Goal: Information Seeking & Learning: Learn about a topic

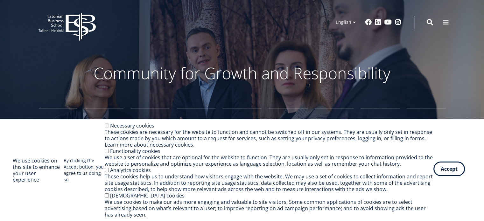
click at [442, 169] on button "Accept" at bounding box center [450, 169] width 32 height 15
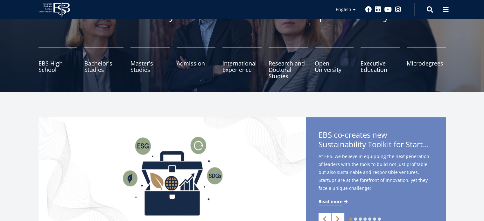
scroll to position [61, 0]
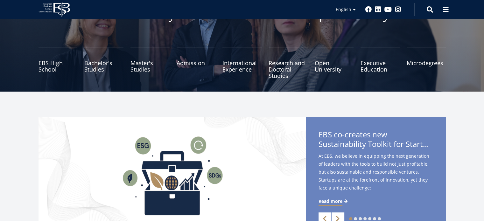
click at [96, 84] on ul "EBS High School Bachelor's Studies Master's Studies Admission International Exp…" at bounding box center [239, 66] width 415 height 38
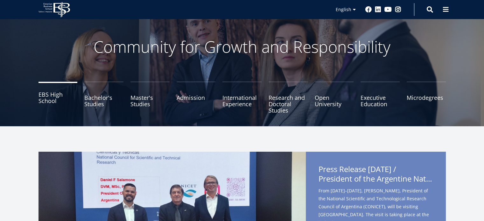
scroll to position [24, 0]
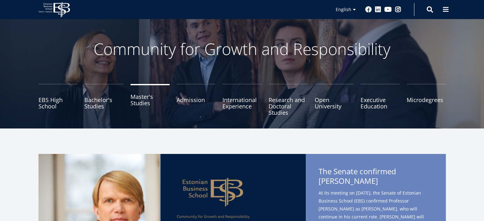
click at [137, 98] on link "Master's Studies" at bounding box center [150, 100] width 39 height 32
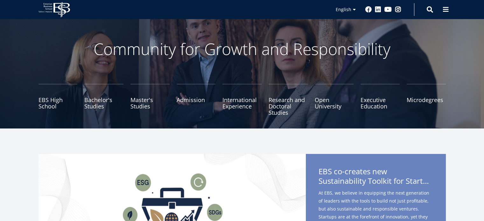
click at [98, 99] on link "Bachelor's Studies" at bounding box center [103, 100] width 39 height 32
